Goal: Go to known website: Access a specific website the user already knows

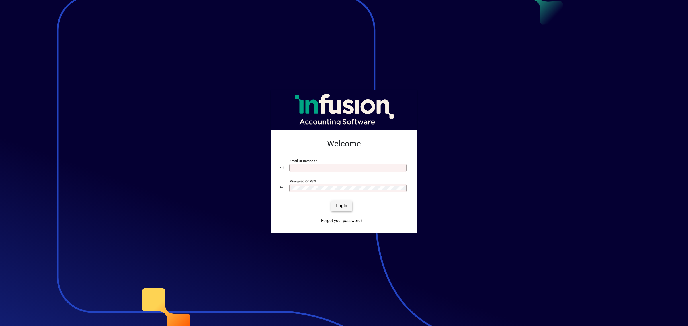
type input "**********"
click at [344, 208] on span "Login" at bounding box center [342, 206] width 12 height 6
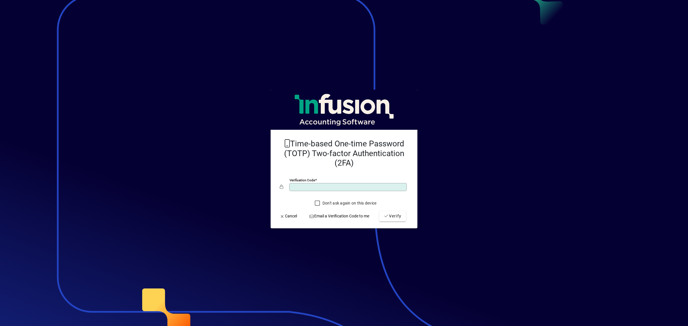
type input "******"
click at [379, 211] on button "Verify" at bounding box center [392, 216] width 27 height 10
